Goal: Information Seeking & Learning: Learn about a topic

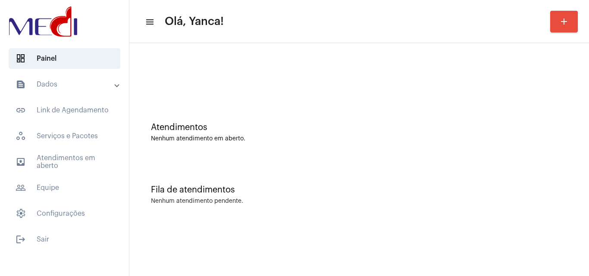
click at [93, 87] on mat-panel-title "text_snippet_outlined Dados" at bounding box center [66, 84] width 100 height 10
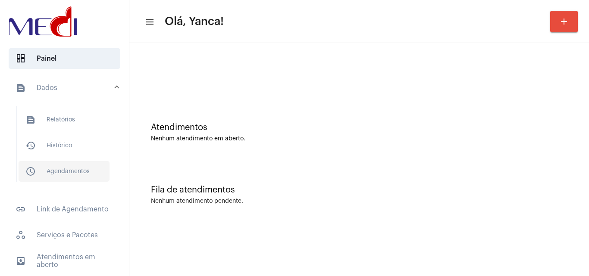
click at [69, 164] on span "schedule_outlined Agendamentos" at bounding box center [64, 171] width 91 height 21
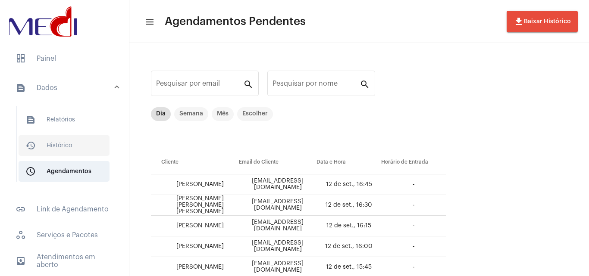
click at [61, 141] on span "history_outlined Histórico" at bounding box center [64, 145] width 91 height 21
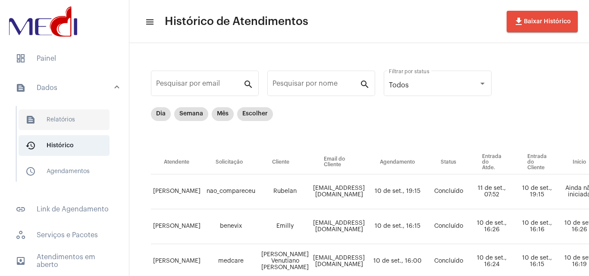
click at [75, 122] on span "text_snippet_outlined Relatórios" at bounding box center [64, 119] width 91 height 21
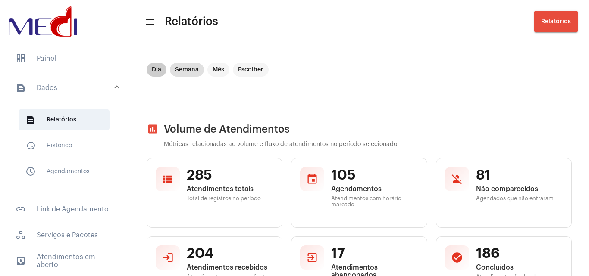
click at [156, 69] on mat-chip "Dia" at bounding box center [157, 70] width 20 height 14
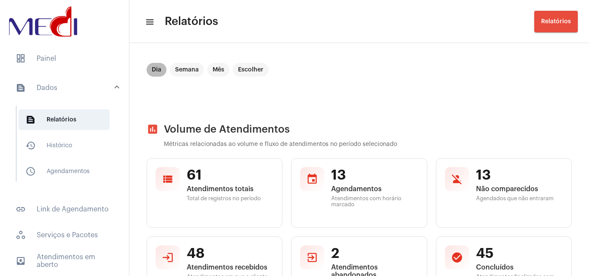
click at [159, 67] on mat-chip "Dia" at bounding box center [157, 70] width 20 height 14
click at [588, 64] on mat-sidenav-content "menu Relatórios Relatórios Dia Semana Mês Escolher assessment Volume de Atendim…" at bounding box center [358, 138] width 459 height 276
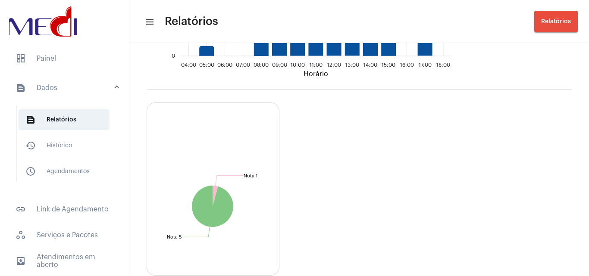
scroll to position [1580, 0]
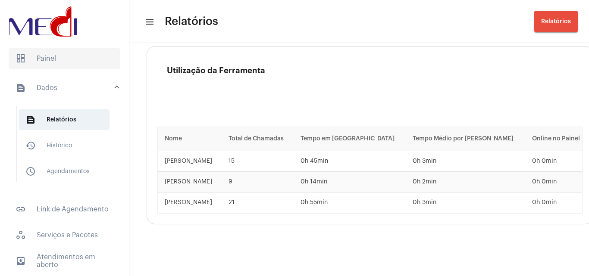
click at [81, 58] on span "dashboard Painel" at bounding box center [65, 58] width 112 height 21
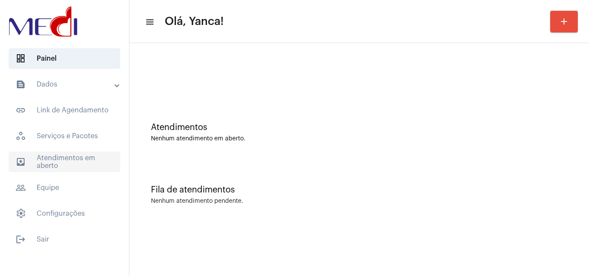
click at [49, 159] on span "outbox_outline Atendimentos em aberto" at bounding box center [65, 162] width 112 height 21
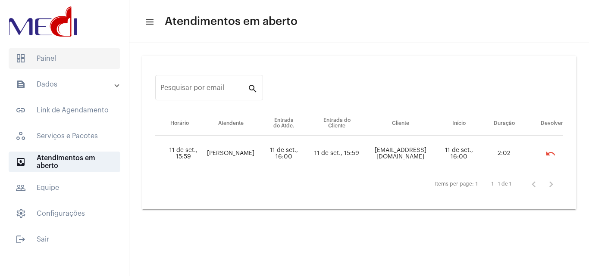
click at [63, 59] on span "dashboard Painel" at bounding box center [65, 58] width 112 height 21
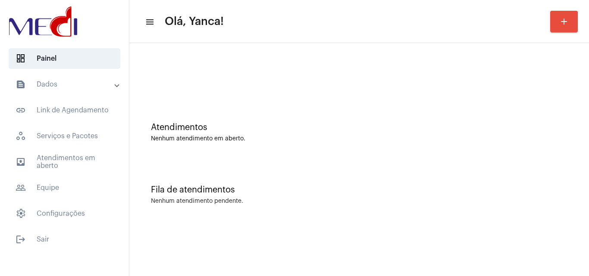
click at [82, 81] on mat-panel-title "text_snippet_outlined Dados" at bounding box center [66, 84] width 100 height 10
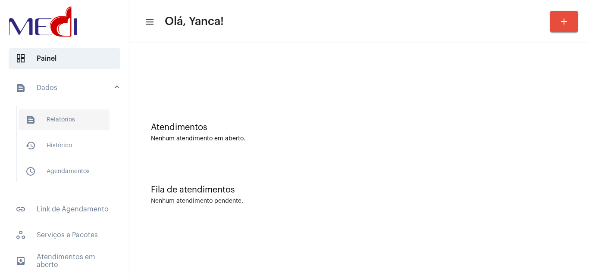
click at [74, 119] on span "text_snippet_outlined Relatórios" at bounding box center [64, 119] width 91 height 21
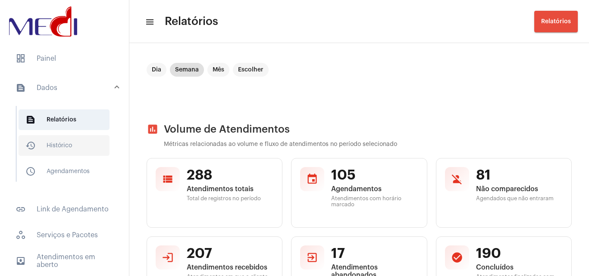
click at [55, 142] on span "history_outlined Histórico" at bounding box center [64, 145] width 91 height 21
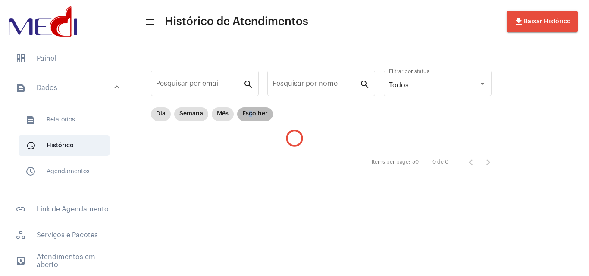
click at [251, 113] on mat-chip "Escolher" at bounding box center [255, 114] width 36 height 14
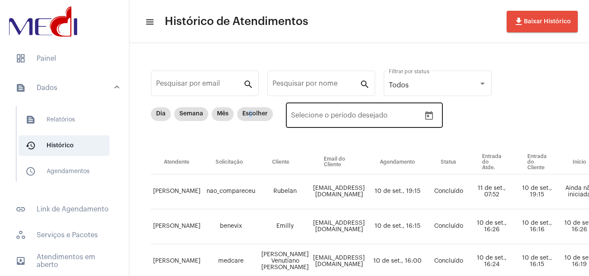
click at [430, 114] on icon "Open calendar" at bounding box center [429, 115] width 8 height 9
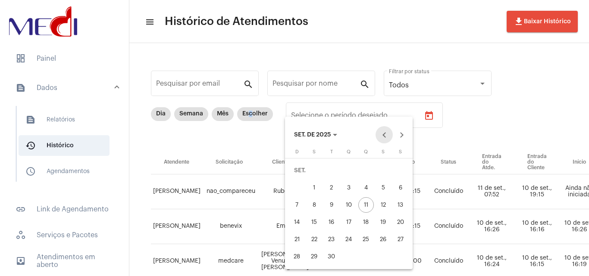
click at [384, 133] on button "Previous month" at bounding box center [383, 134] width 17 height 17
click at [388, 218] on div "22" at bounding box center [383, 223] width 16 height 16
type input "[DATE]"
click at [388, 218] on div "22" at bounding box center [383, 223] width 16 height 16
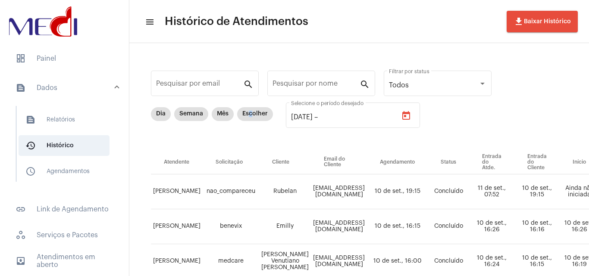
type input "[DATE]"
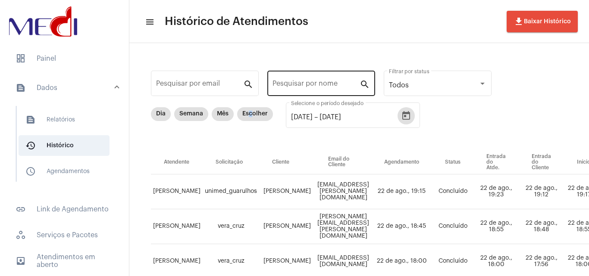
click at [335, 87] on input "Pesquisar por nome" at bounding box center [315, 85] width 87 height 8
paste input "[PERSON_NAME] [PERSON_NAME]"
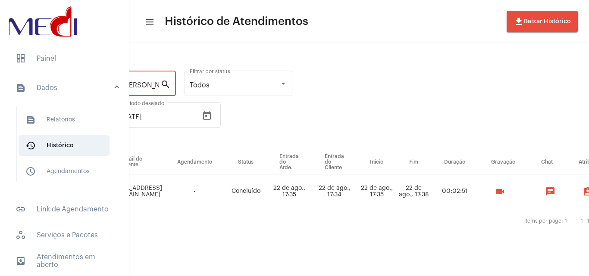
scroll to position [0, 222]
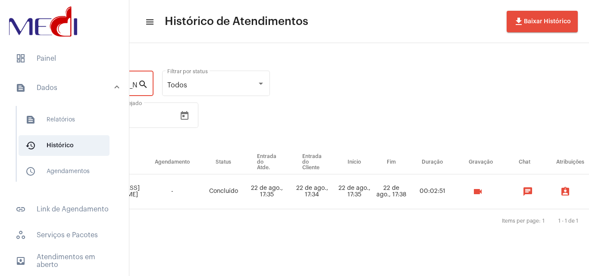
type input "[PERSON_NAME] [PERSON_NAME]"
click at [483, 190] on mat-icon "videocam" at bounding box center [477, 192] width 10 height 10
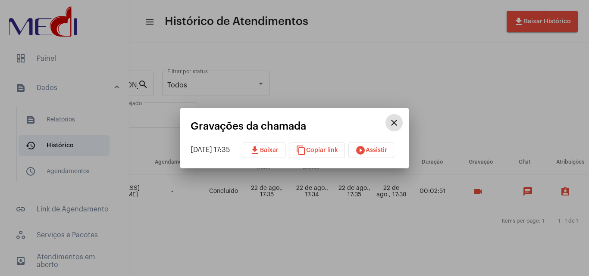
click at [260, 147] on mat-icon "download" at bounding box center [255, 150] width 10 height 10
click at [399, 123] on mat-icon "close" at bounding box center [394, 123] width 10 height 10
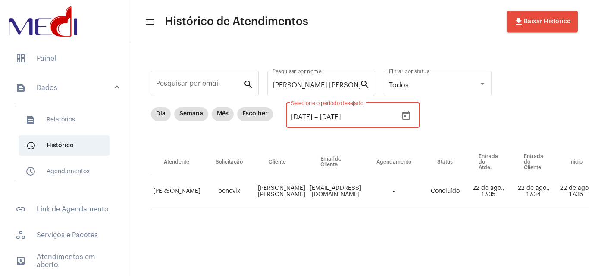
click at [345, 113] on input "[DATE]" at bounding box center [345, 117] width 52 height 8
click at [410, 119] on icon "Open calendar" at bounding box center [406, 115] width 8 height 9
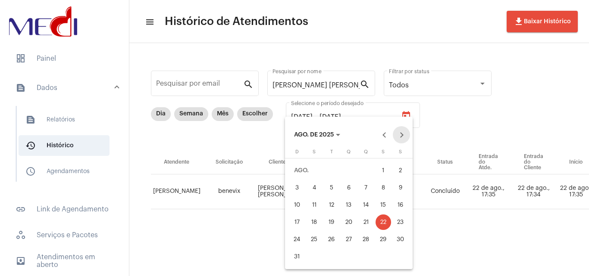
click at [403, 138] on button "Next month" at bounding box center [401, 134] width 17 height 17
click at [366, 205] on div "11" at bounding box center [366, 205] width 16 height 16
type input "[DATE]"
click at [366, 205] on div "11" at bounding box center [366, 205] width 16 height 16
type input "[DATE]"
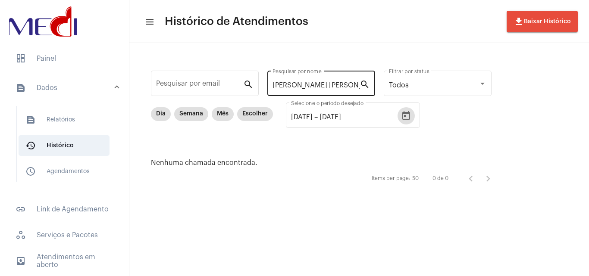
click at [290, 84] on input "[PERSON_NAME] [PERSON_NAME]" at bounding box center [315, 85] width 87 height 8
paste input "NA [PERSON_NAME] [PERSON_NAME]"
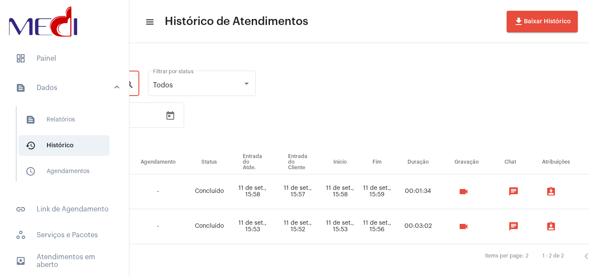
scroll to position [0, 295]
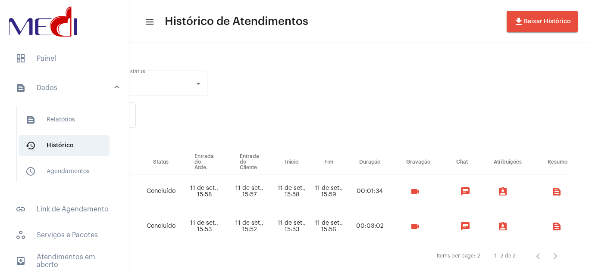
type input "[PERSON_NAME] [PERSON_NAME] [PERSON_NAME]"
click at [412, 228] on mat-icon "videocam" at bounding box center [415, 227] width 10 height 10
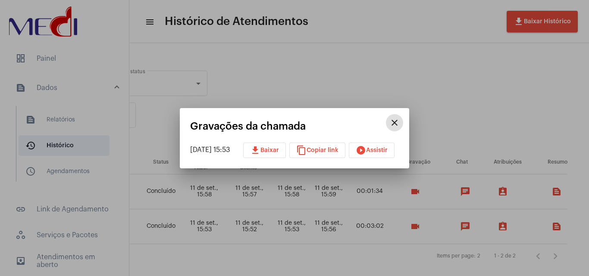
click at [388, 155] on button "play_circle_filled Assistir" at bounding box center [372, 151] width 46 height 16
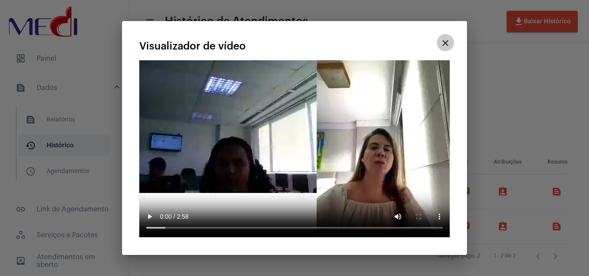
click at [448, 48] on mat-icon "close" at bounding box center [445, 43] width 10 height 10
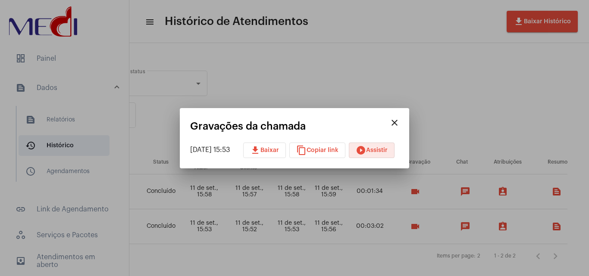
click at [400, 122] on mat-icon "close" at bounding box center [394, 123] width 10 height 10
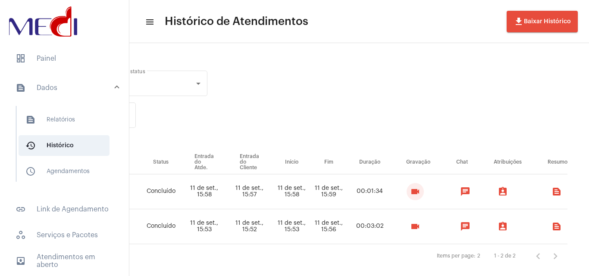
click at [410, 192] on mat-icon "videocam" at bounding box center [415, 192] width 10 height 10
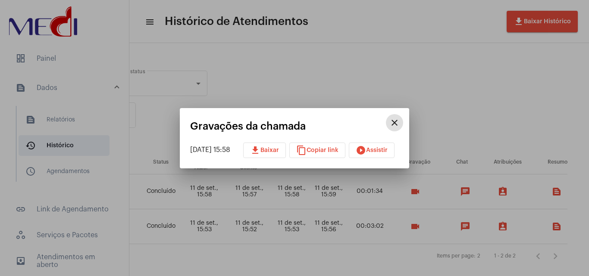
click at [389, 147] on button "play_circle_filled Assistir" at bounding box center [372, 151] width 46 height 16
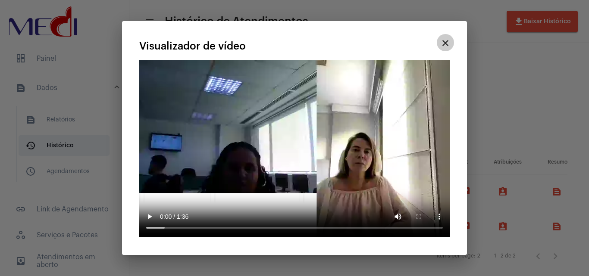
click at [438, 51] on button "close" at bounding box center [445, 42] width 17 height 17
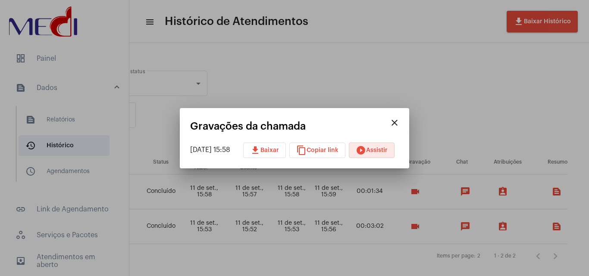
click at [400, 120] on mat-icon "close" at bounding box center [394, 123] width 10 height 10
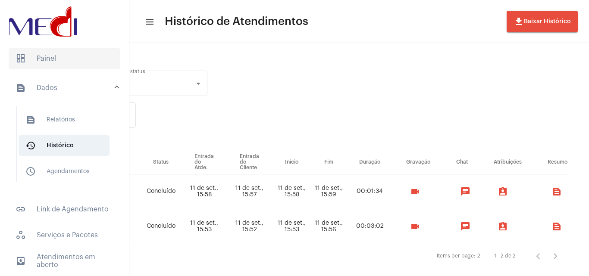
click at [51, 54] on span "dashboard Painel" at bounding box center [65, 58] width 112 height 21
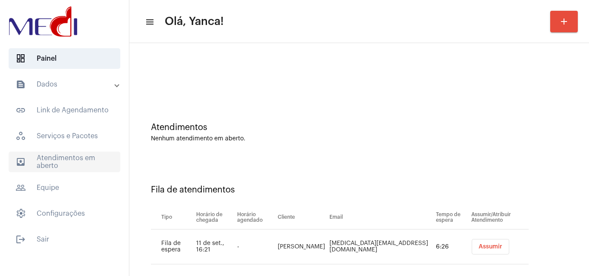
click at [69, 162] on span "outbox_outline Atendimentos em aberto" at bounding box center [65, 162] width 112 height 21
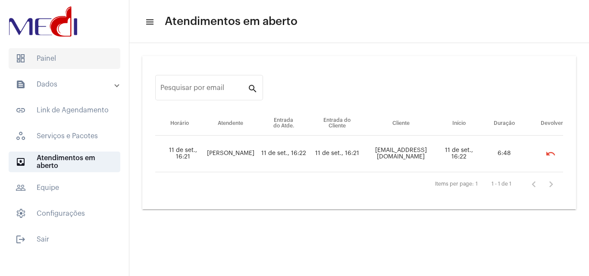
click at [81, 59] on span "dashboard Painel" at bounding box center [65, 58] width 112 height 21
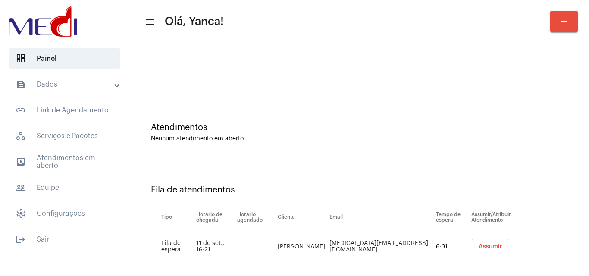
scroll to position [12, 0]
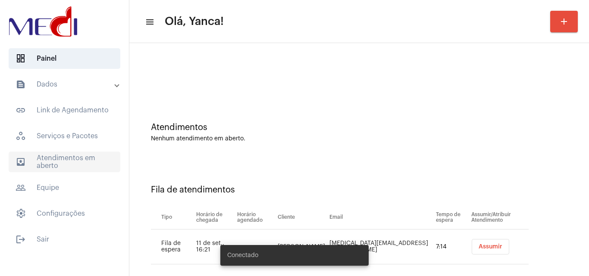
click at [74, 160] on span "outbox_outline Atendimentos em aberto" at bounding box center [65, 162] width 112 height 21
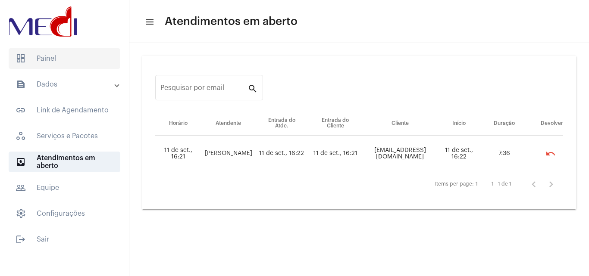
click at [69, 53] on span "dashboard Painel" at bounding box center [65, 58] width 112 height 21
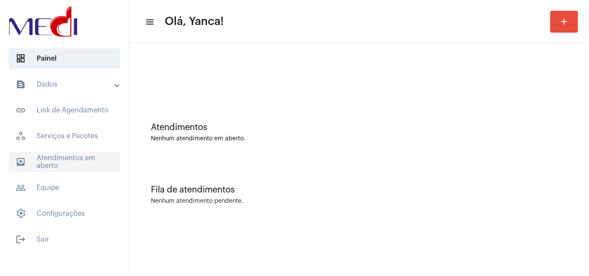
click at [92, 152] on span "outbox_outline Atendimentos em aberto" at bounding box center [65, 162] width 112 height 21
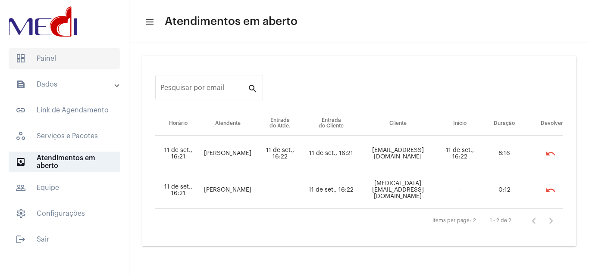
click at [80, 55] on span "dashboard Painel" at bounding box center [65, 58] width 112 height 21
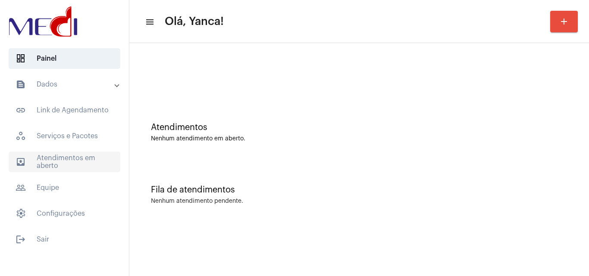
click at [60, 170] on span "outbox_outline Atendimentos em aberto" at bounding box center [65, 162] width 112 height 21
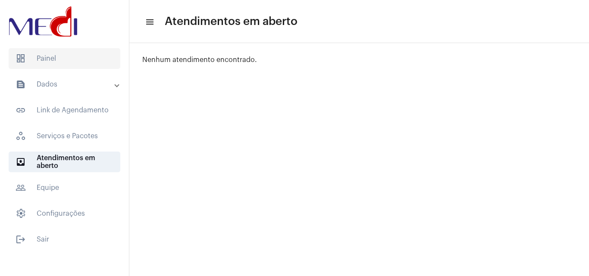
click at [61, 66] on span "dashboard Painel" at bounding box center [65, 58] width 112 height 21
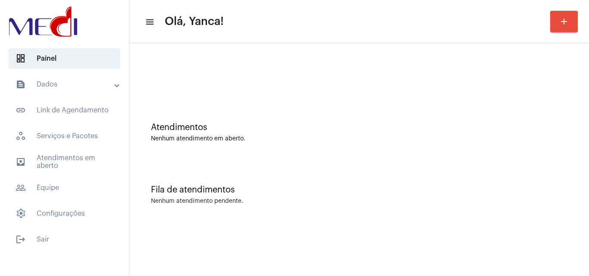
click at [101, 87] on mat-panel-title "text_snippet_outlined Dados" at bounding box center [66, 84] width 100 height 10
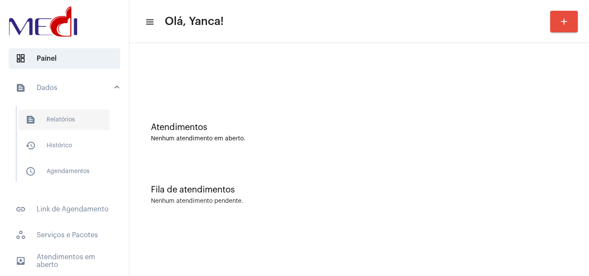
click at [78, 122] on span "text_snippet_outlined Relatórios" at bounding box center [64, 119] width 91 height 21
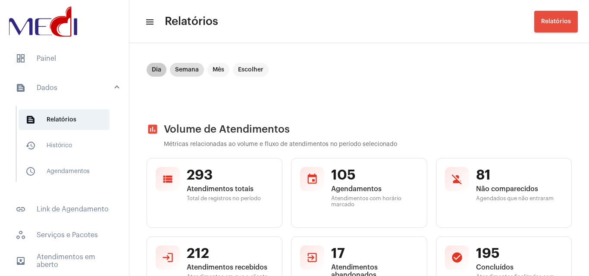
click at [158, 77] on div "Dia Semana Mês Escolher" at bounding box center [207, 69] width 125 height 17
click at [156, 71] on mat-chip "Dia" at bounding box center [157, 70] width 20 height 14
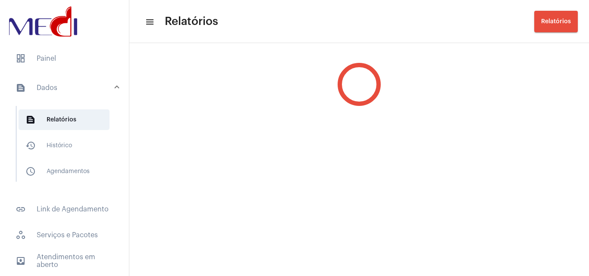
click at [156, 71] on div at bounding box center [358, 85] width 459 height 78
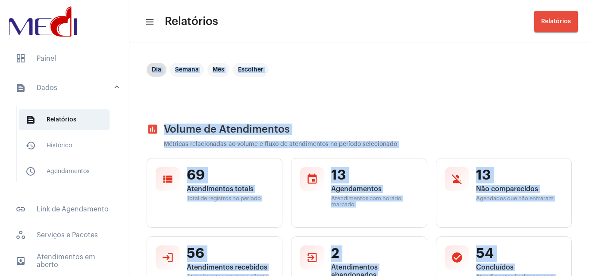
click at [542, 86] on div "Dia Semana Mês Escolher" at bounding box center [359, 84] width 425 height 43
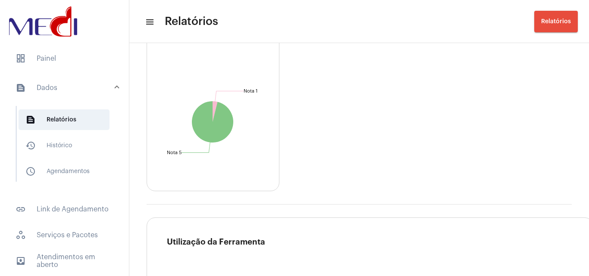
scroll to position [1580, 0]
